Goal: Transaction & Acquisition: Purchase product/service

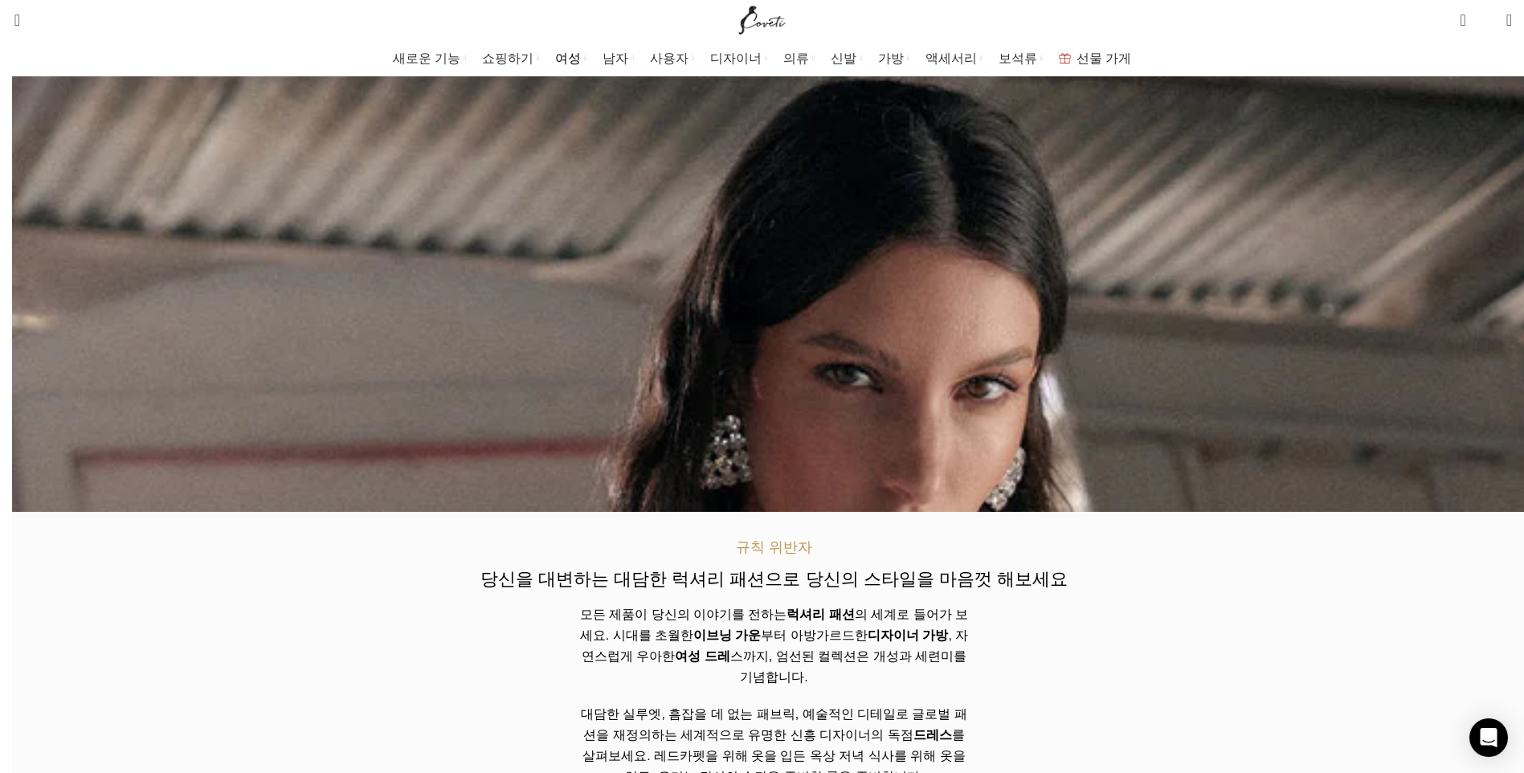
click at [586, 52] on link "여성" at bounding box center [570, 59] width 31 height 32
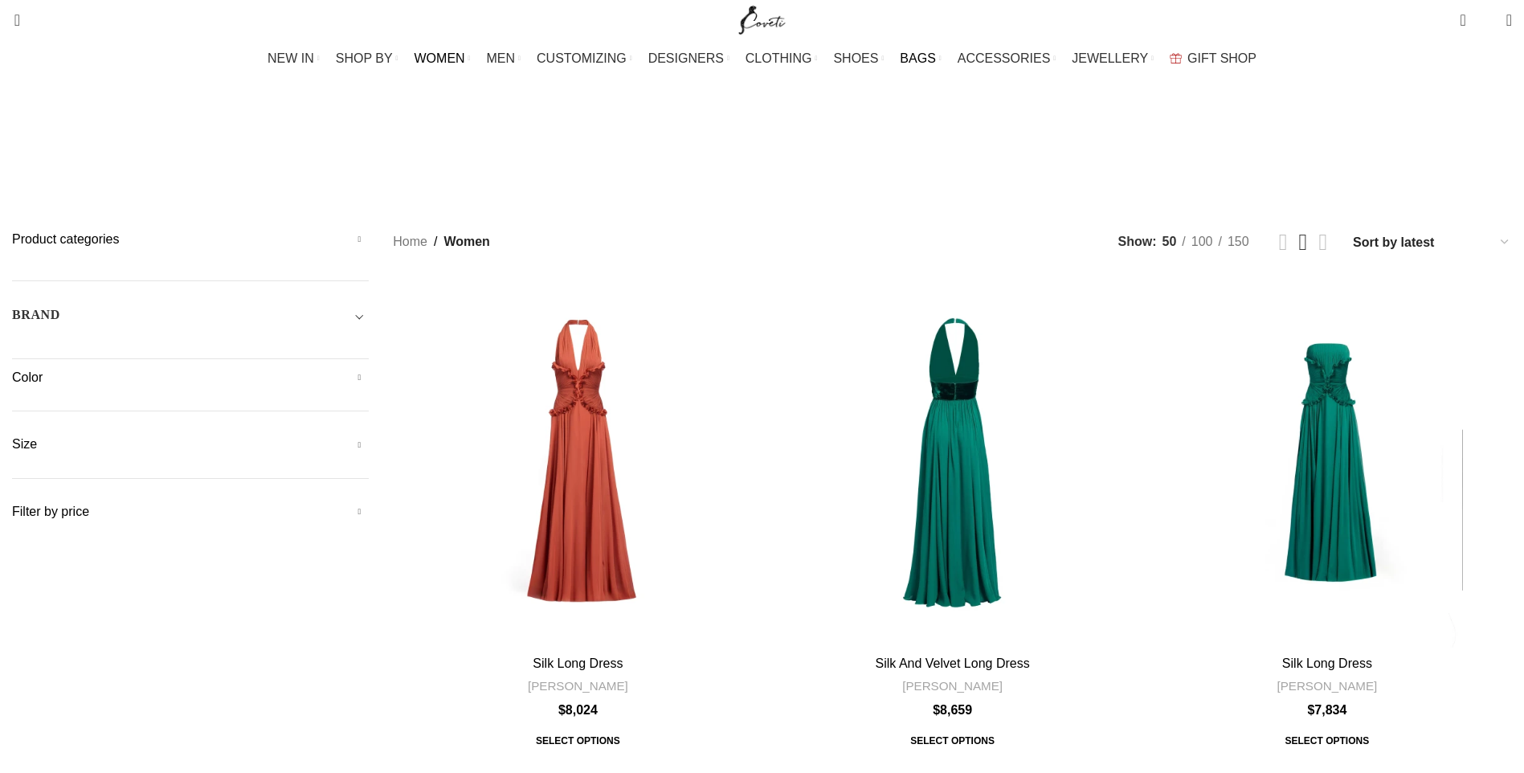
click at [912, 59] on span "BAGS" at bounding box center [916, 58] width 35 height 15
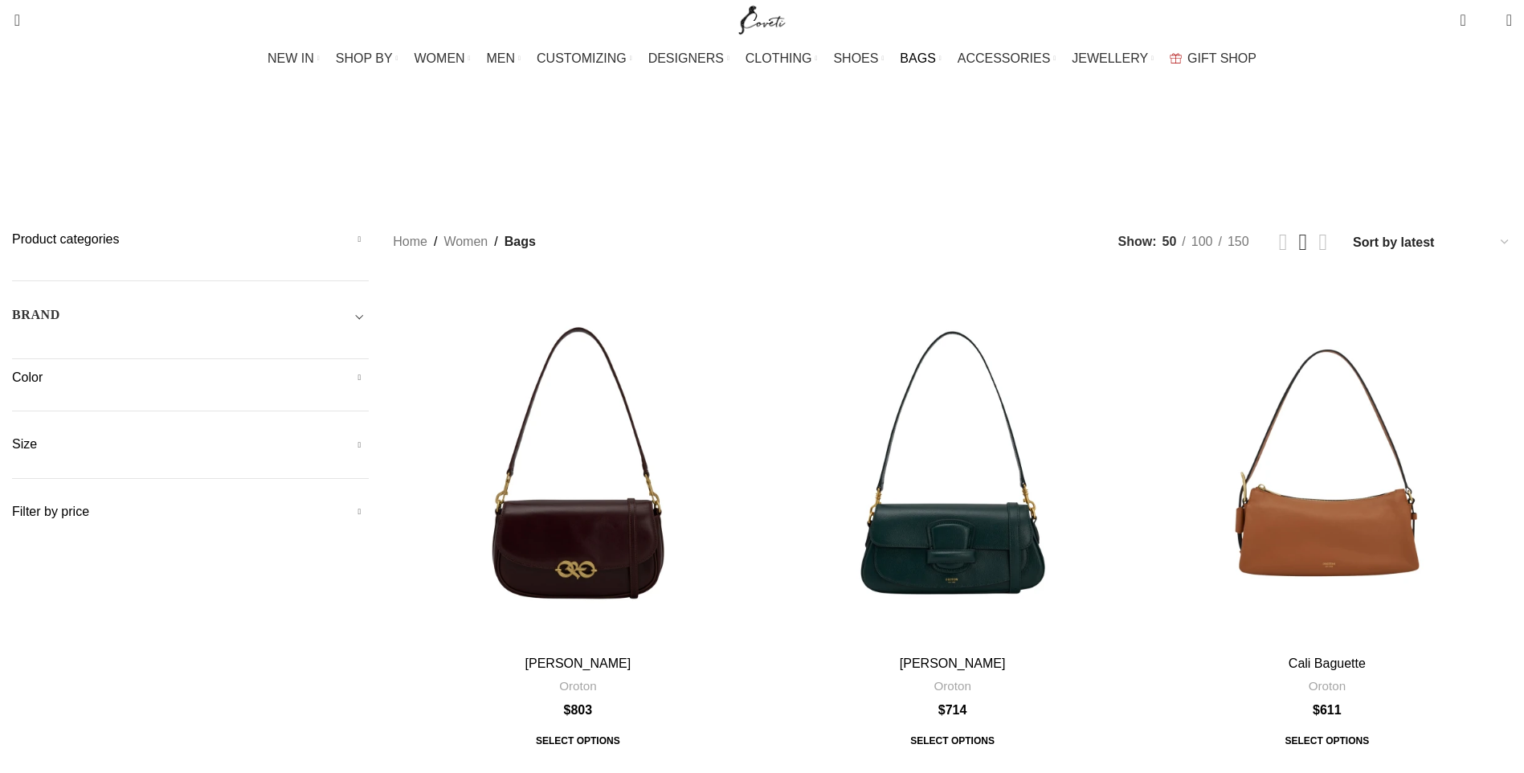
click at [1351, 230] on select "Sort by popularity Sort by average rating Sort by latest Sort by price: low to …" at bounding box center [1431, 241] width 161 height 23
select select "price-desc"
click at [1351, 230] on select "Sort by popularity Sort by average rating Sort by latest Sort by price: low to …" at bounding box center [1431, 241] width 161 height 23
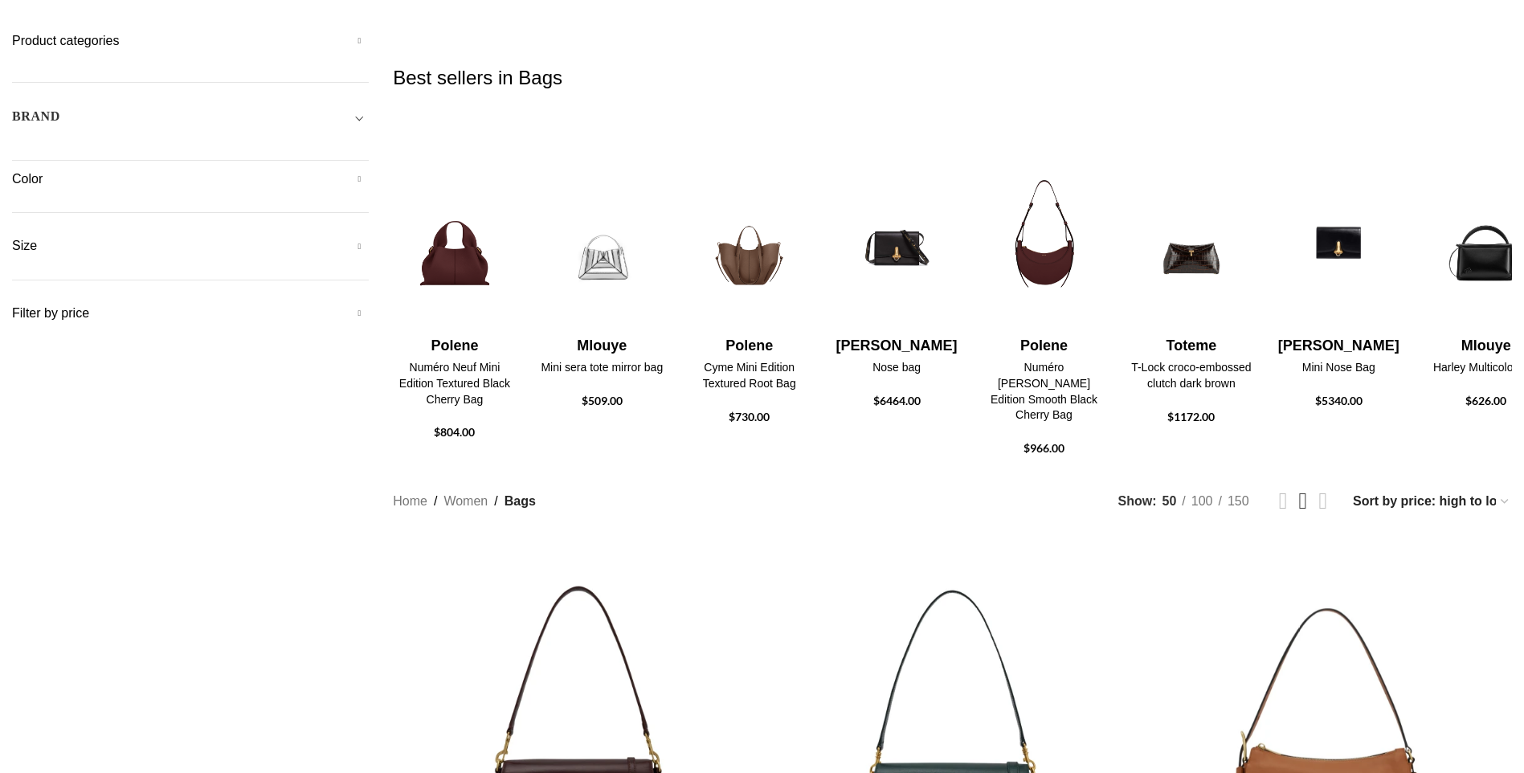
scroll to position [321, 0]
